Goal: Book appointment/travel/reservation

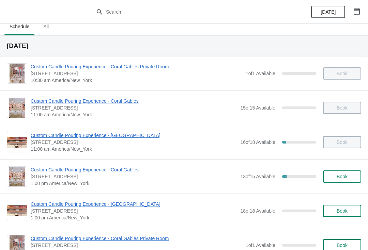
scroll to position [16, 0]
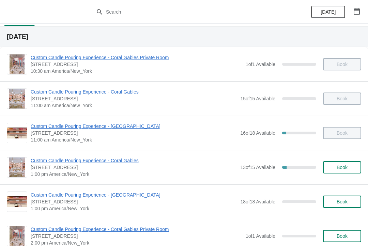
click at [43, 161] on span "Custom Candle Pouring Experience - Coral Gables" at bounding box center [134, 160] width 206 height 7
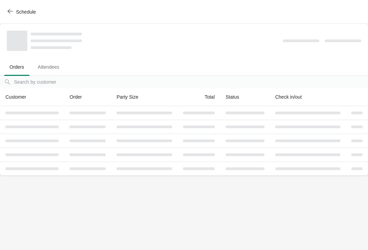
scroll to position [0, 0]
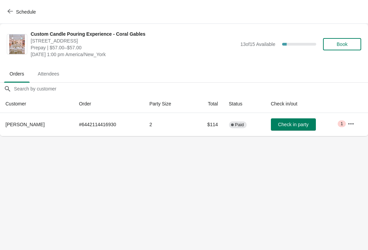
click at [292, 121] on button "Check in party" at bounding box center [293, 125] width 45 height 12
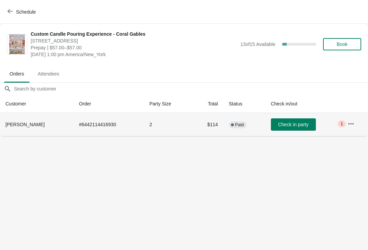
click at [296, 126] on span "Check in party" at bounding box center [293, 124] width 30 height 5
click at [289, 124] on span "Check in party" at bounding box center [293, 124] width 30 height 5
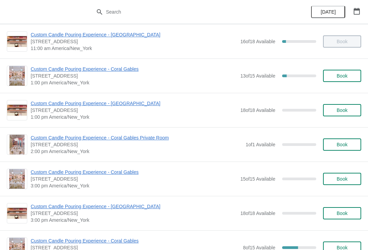
scroll to position [107, 0]
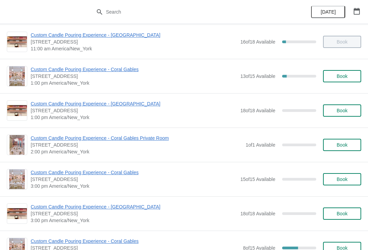
click at [137, 71] on span "Custom Candle Pouring Experience - Coral Gables" at bounding box center [134, 69] width 206 height 7
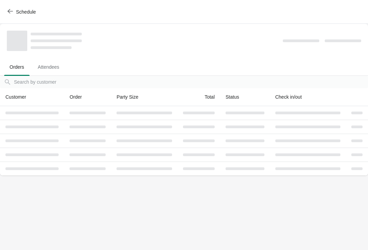
scroll to position [0, 0]
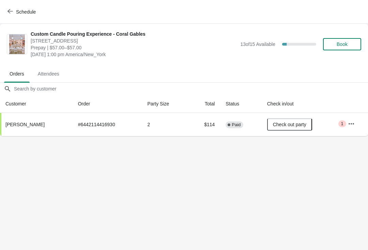
click at [13, 11] on span "Schedule" at bounding box center [22, 12] width 27 height 6
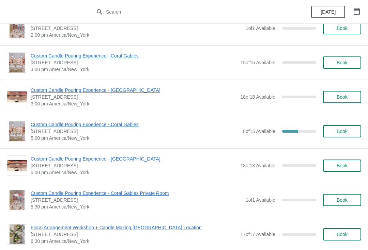
scroll to position [223, 0]
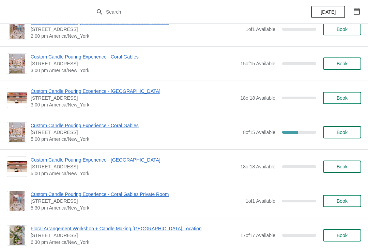
click at [133, 125] on span "Custom Candle Pouring Experience - Coral Gables" at bounding box center [135, 125] width 209 height 7
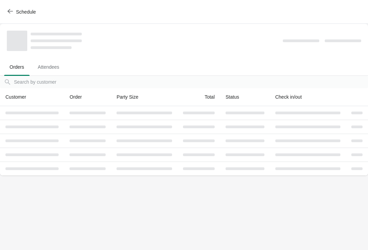
scroll to position [0, 0]
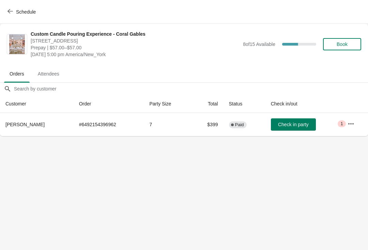
click at [10, 15] on span "button" at bounding box center [9, 12] width 5 height 6
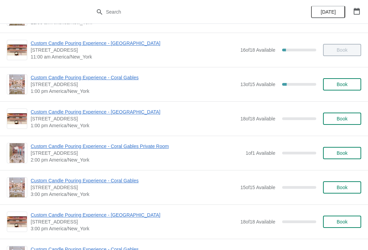
scroll to position [107, 0]
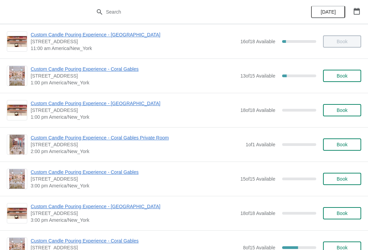
click at [132, 175] on span "Custom Candle Pouring Experience - Coral Gables" at bounding box center [134, 172] width 206 height 7
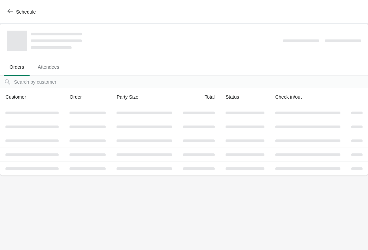
scroll to position [0, 0]
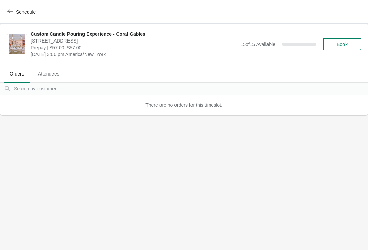
click at [12, 16] on button "Schedule" at bounding box center [22, 12] width 38 height 12
